Goal: Contribute content: Contribute content

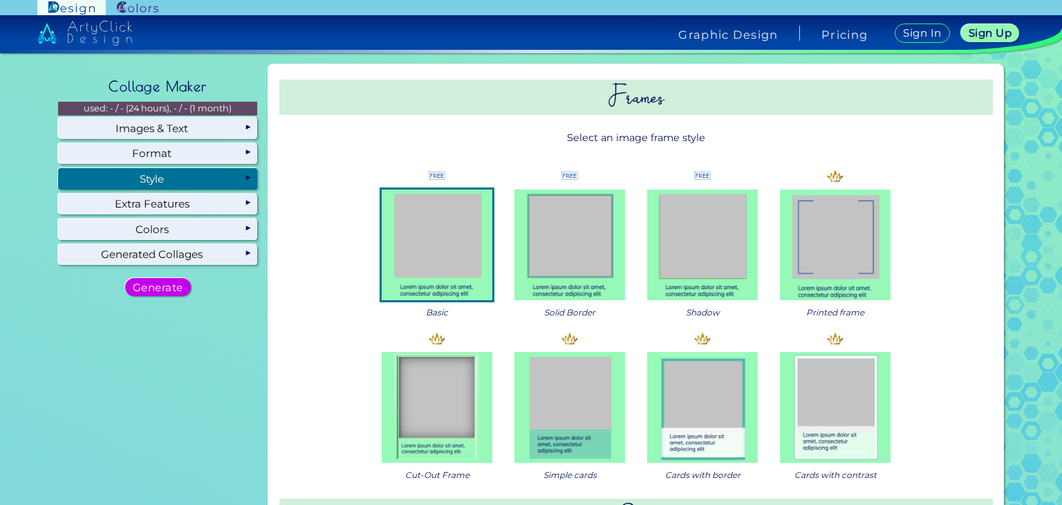
click at [186, 178] on div "Style" at bounding box center [157, 178] width 199 height 21
click at [578, 237] on img at bounding box center [569, 244] width 111 height 111
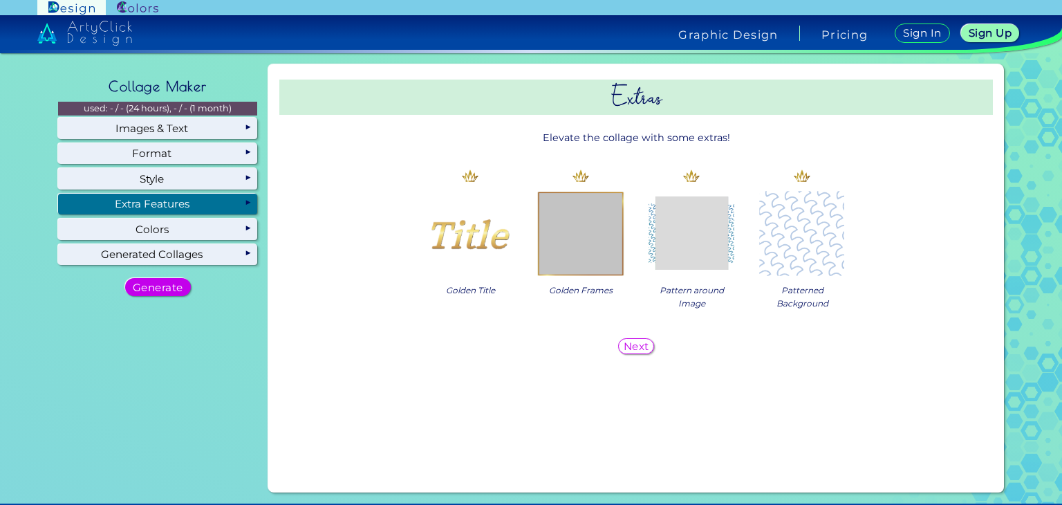
click at [214, 201] on div "Extra Features" at bounding box center [157, 204] width 199 height 21
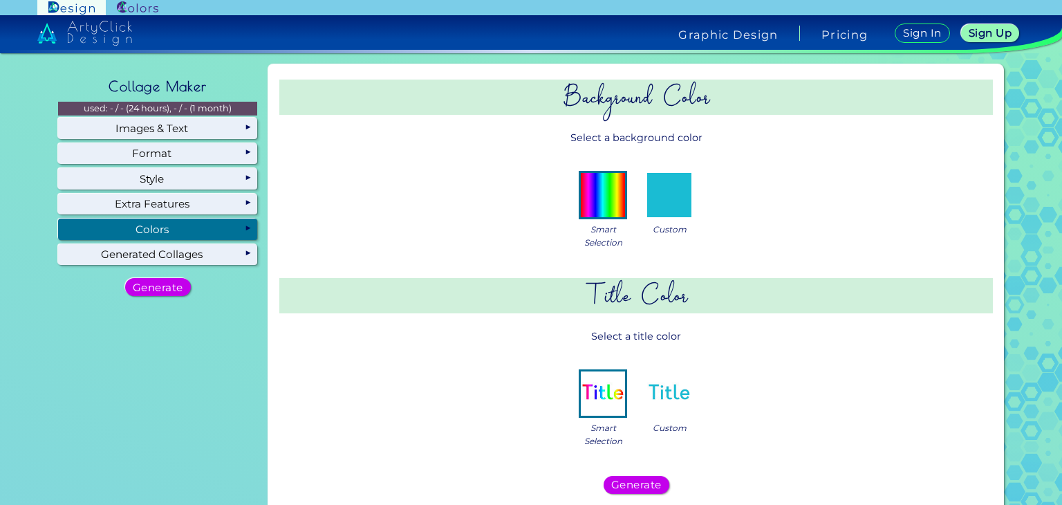
click at [189, 227] on div "Colors" at bounding box center [157, 228] width 199 height 21
click at [599, 205] on img at bounding box center [603, 195] width 44 height 44
click at [677, 208] on img at bounding box center [669, 195] width 44 height 44
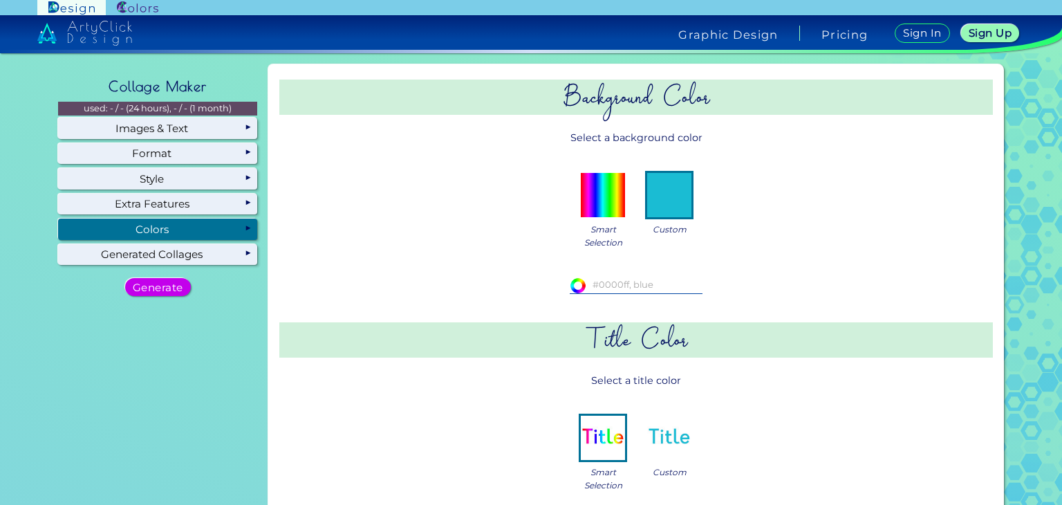
click at [603, 210] on img at bounding box center [603, 195] width 44 height 44
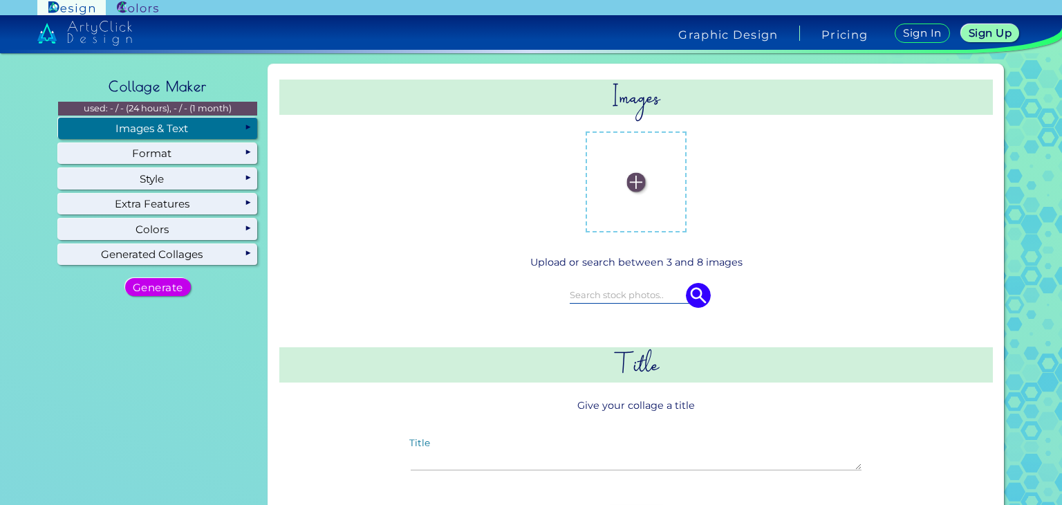
click at [229, 132] on div "Images & Text" at bounding box center [157, 128] width 199 height 21
click at [632, 170] on label at bounding box center [636, 181] width 87 height 87
click at [0, 0] on input "file" at bounding box center [0, 0] width 0 height 0
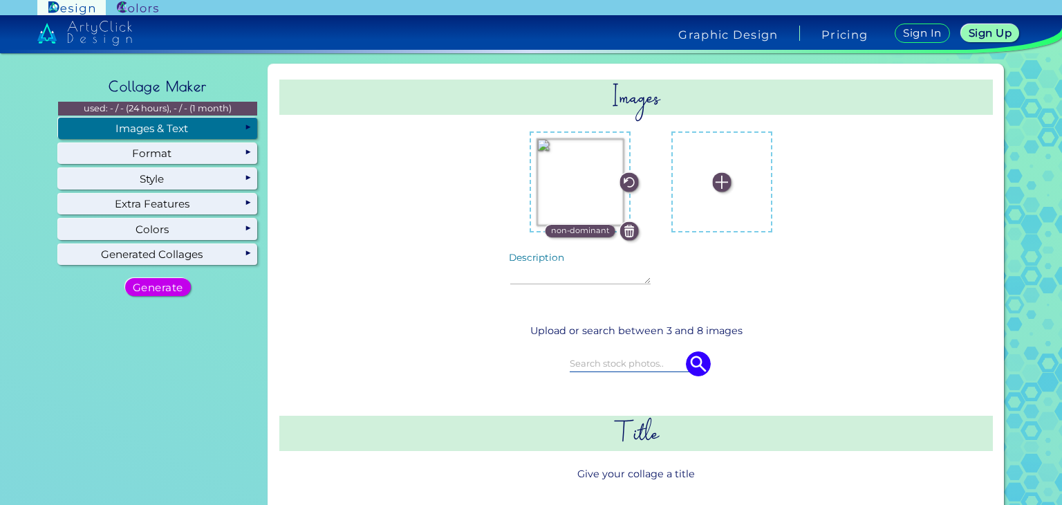
click at [712, 178] on img at bounding box center [721, 182] width 19 height 19
click at [0, 0] on input "file" at bounding box center [0, 0] width 0 height 0
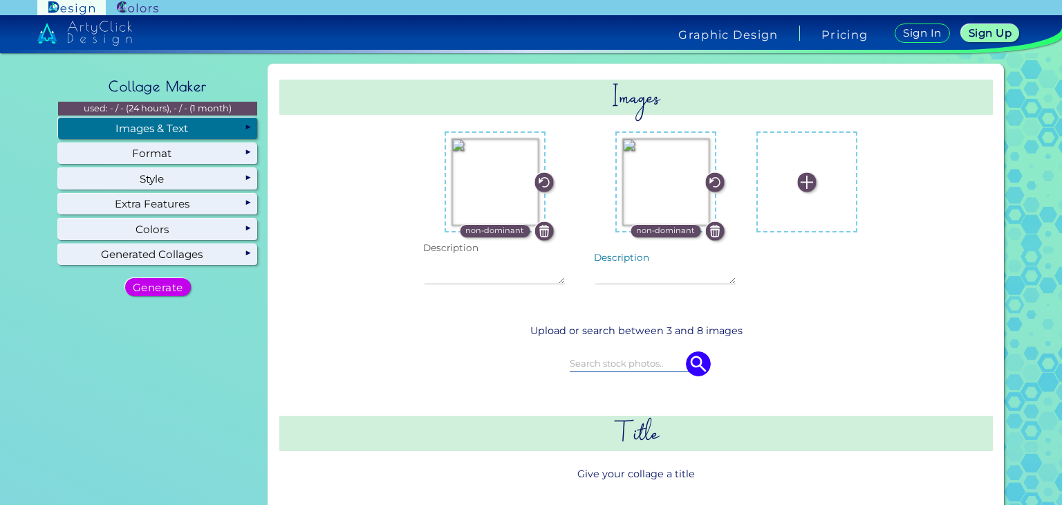
click at [509, 266] on textarea "Description" at bounding box center [495, 269] width 140 height 30
click at [597, 361] on input at bounding box center [636, 362] width 133 height 15
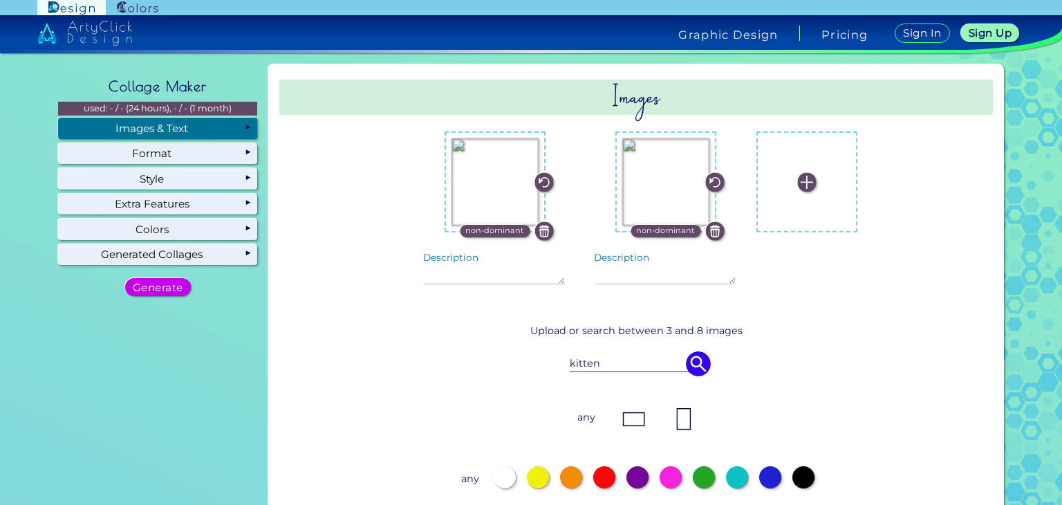
type input "kitten"
click at [539, 468] on div at bounding box center [538, 477] width 22 height 22
click at [494, 476] on div at bounding box center [505, 477] width 22 height 22
click at [627, 417] on img at bounding box center [634, 419] width 28 height 28
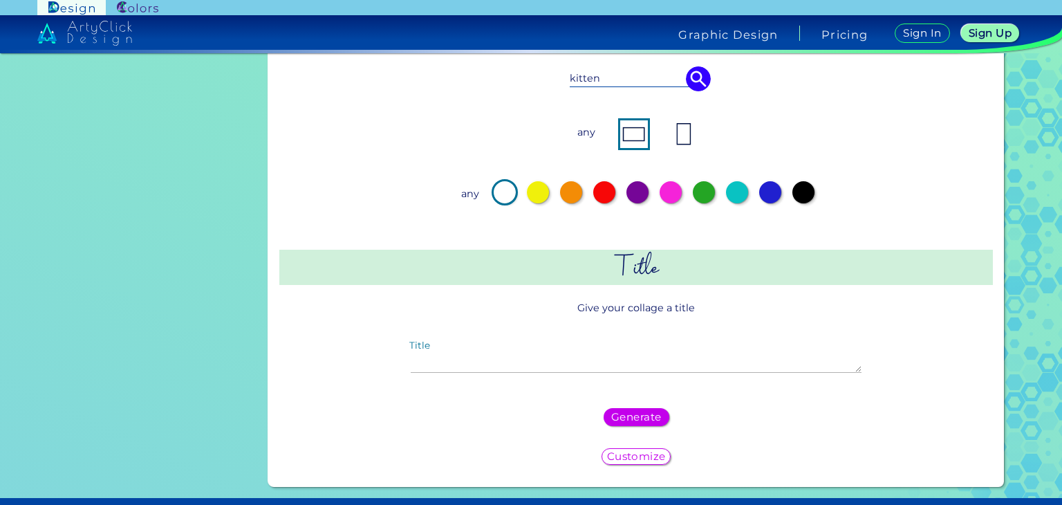
scroll to position [281, 0]
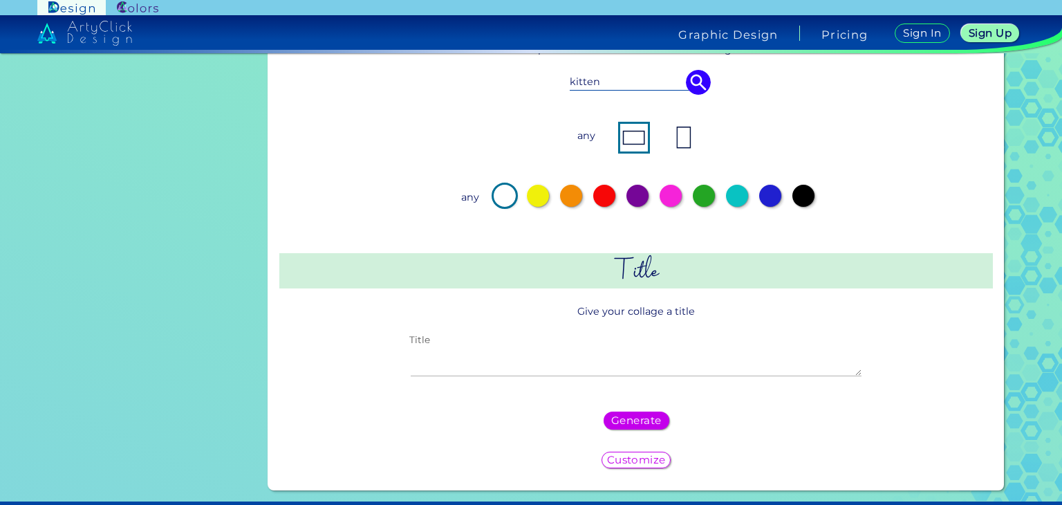
click at [540, 366] on textarea "Title" at bounding box center [636, 361] width 451 height 30
type textarea "zaynab"
click at [635, 416] on h5 "Generate" at bounding box center [636, 421] width 45 height 10
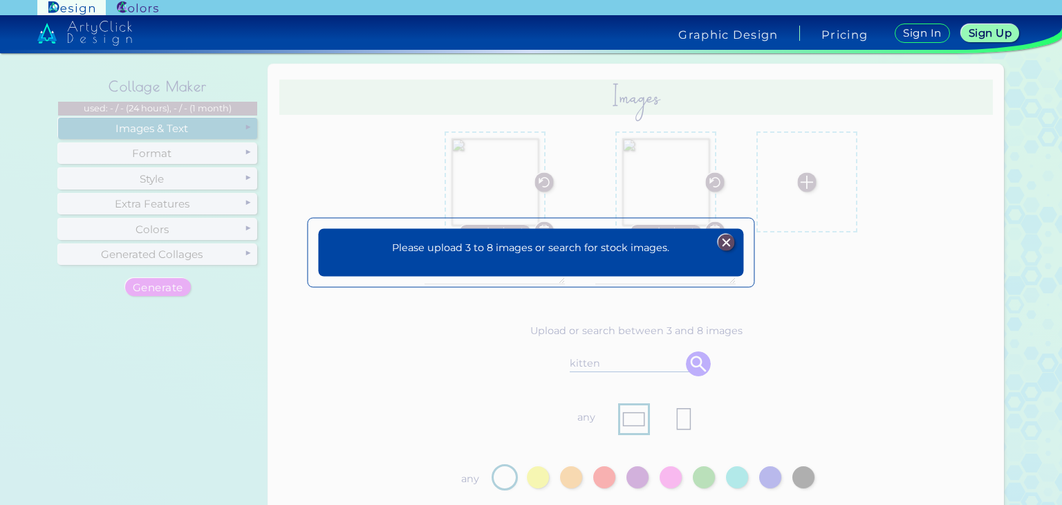
click at [722, 241] on img at bounding box center [726, 242] width 17 height 17
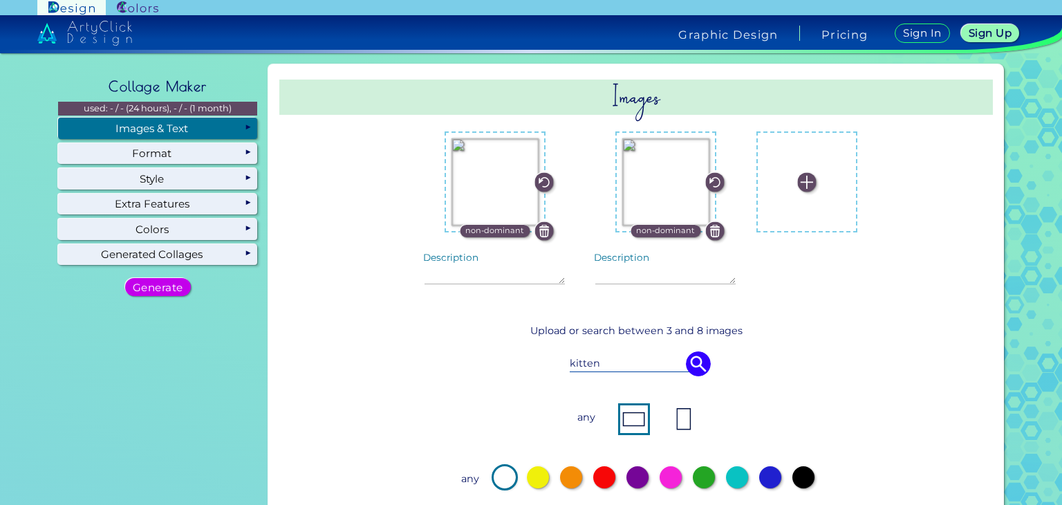
click at [774, 204] on label at bounding box center [806, 181] width 87 height 87
click at [0, 0] on input "file" at bounding box center [0, 0] width 0 height 0
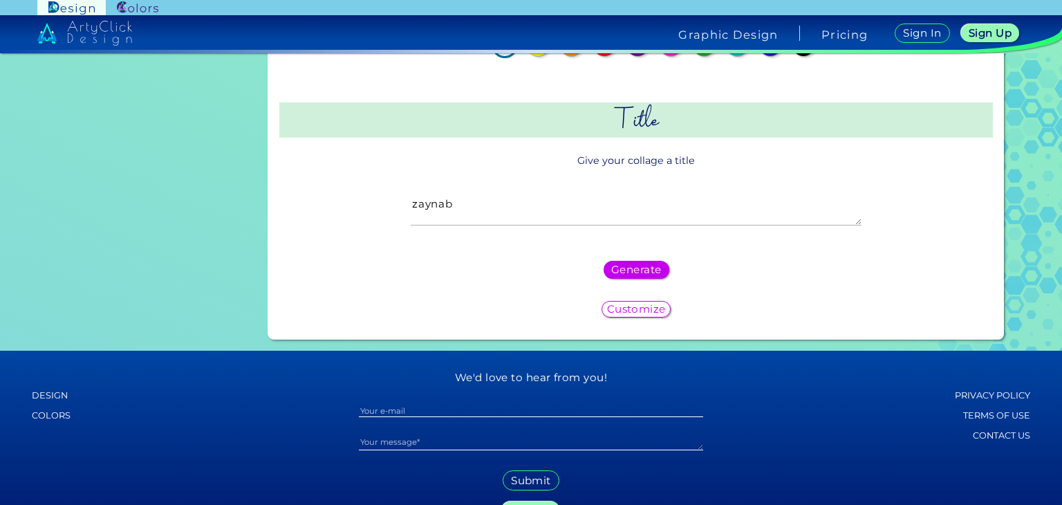
scroll to position [503, 0]
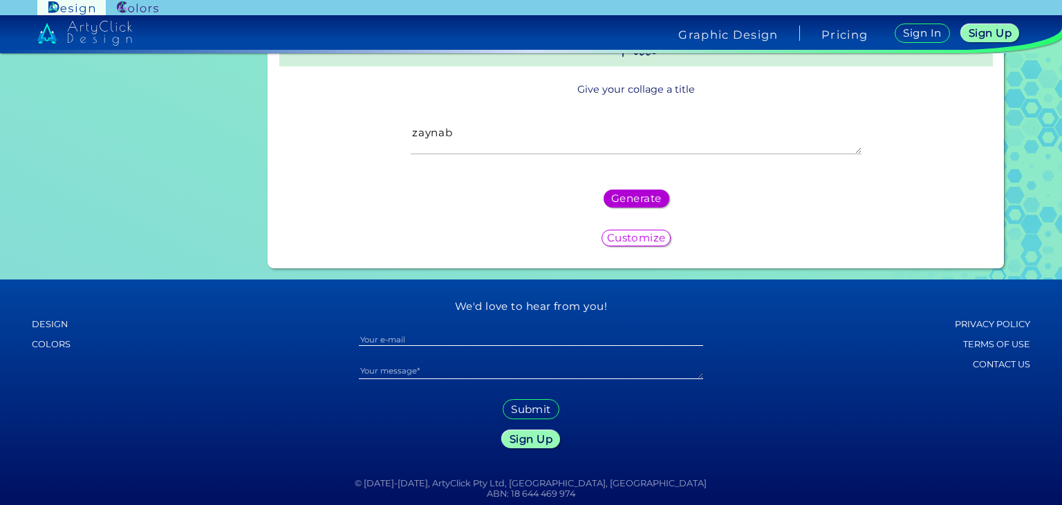
click at [642, 194] on h5 "Generate" at bounding box center [636, 199] width 47 height 10
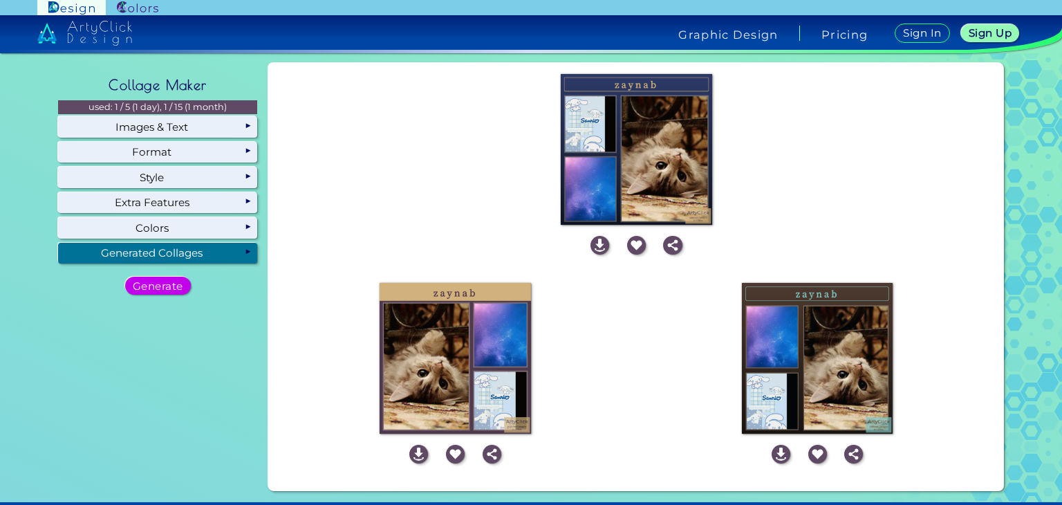
scroll to position [0, 0]
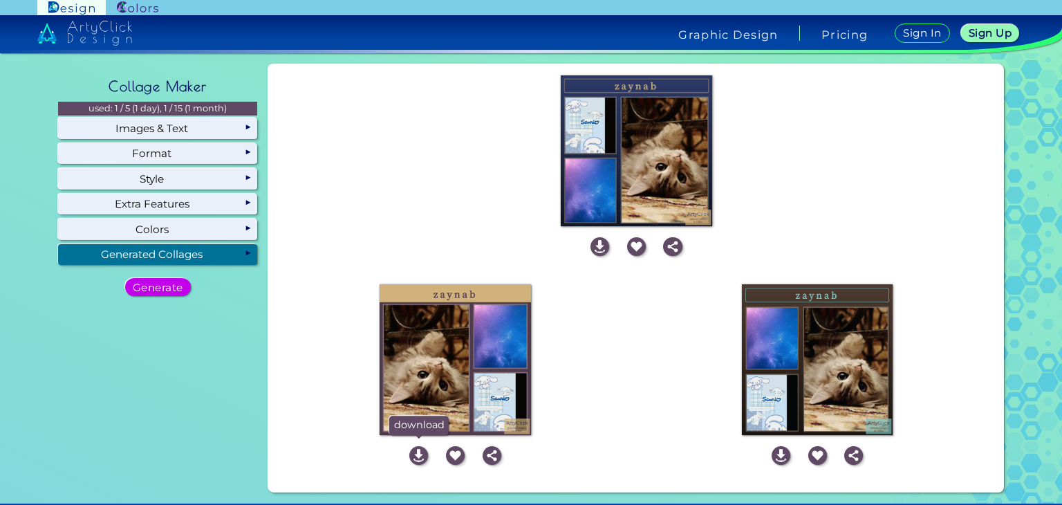
click at [416, 452] on img at bounding box center [418, 455] width 19 height 19
